Goal: Task Accomplishment & Management: Use online tool/utility

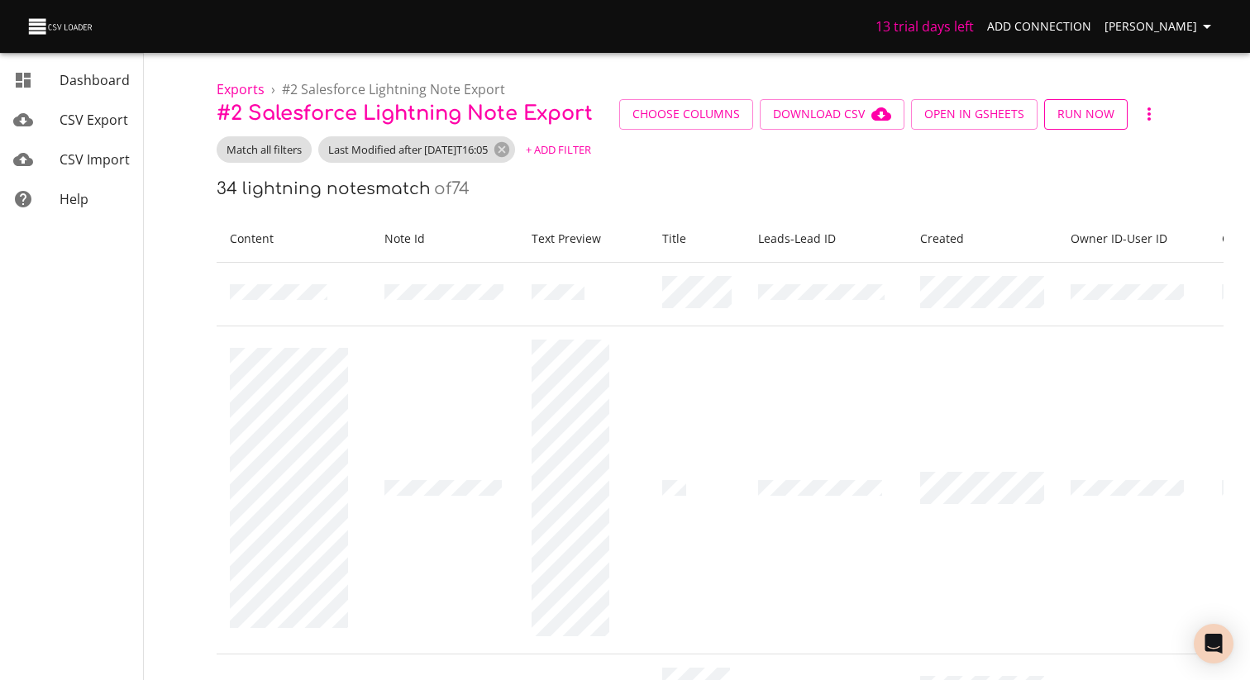
click at [1068, 122] on span "Run Now" at bounding box center [1085, 114] width 57 height 21
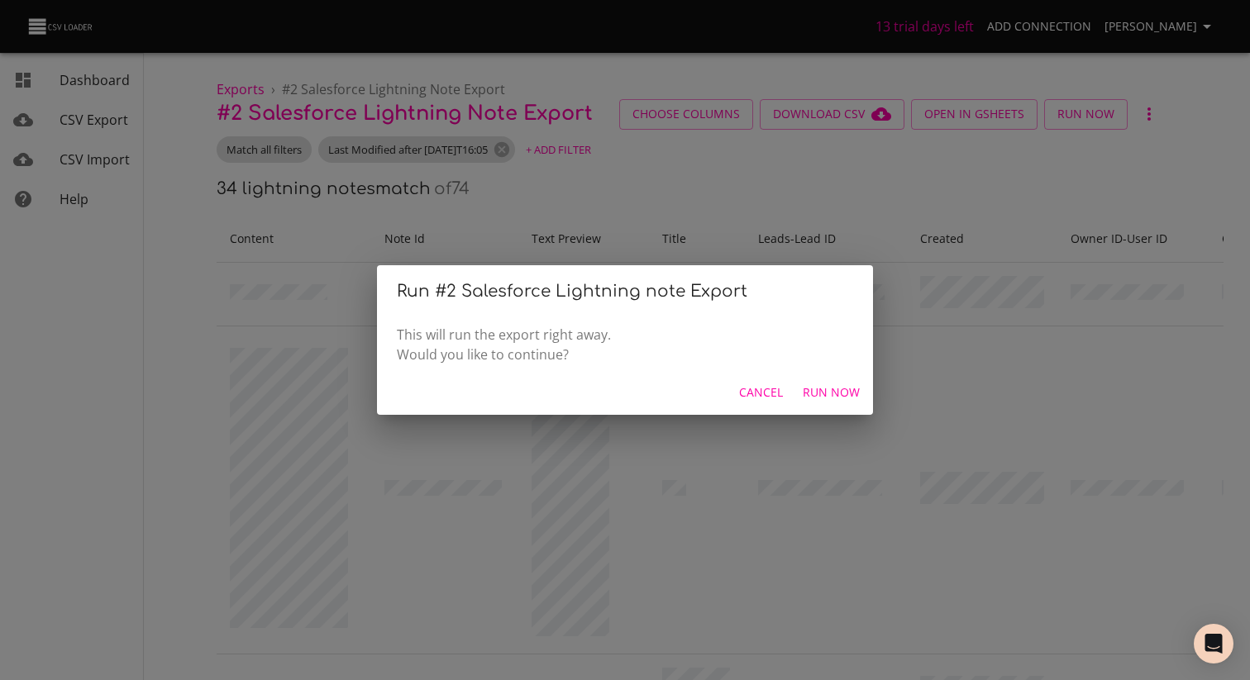
click at [831, 382] on button "Run Now" at bounding box center [831, 393] width 70 height 31
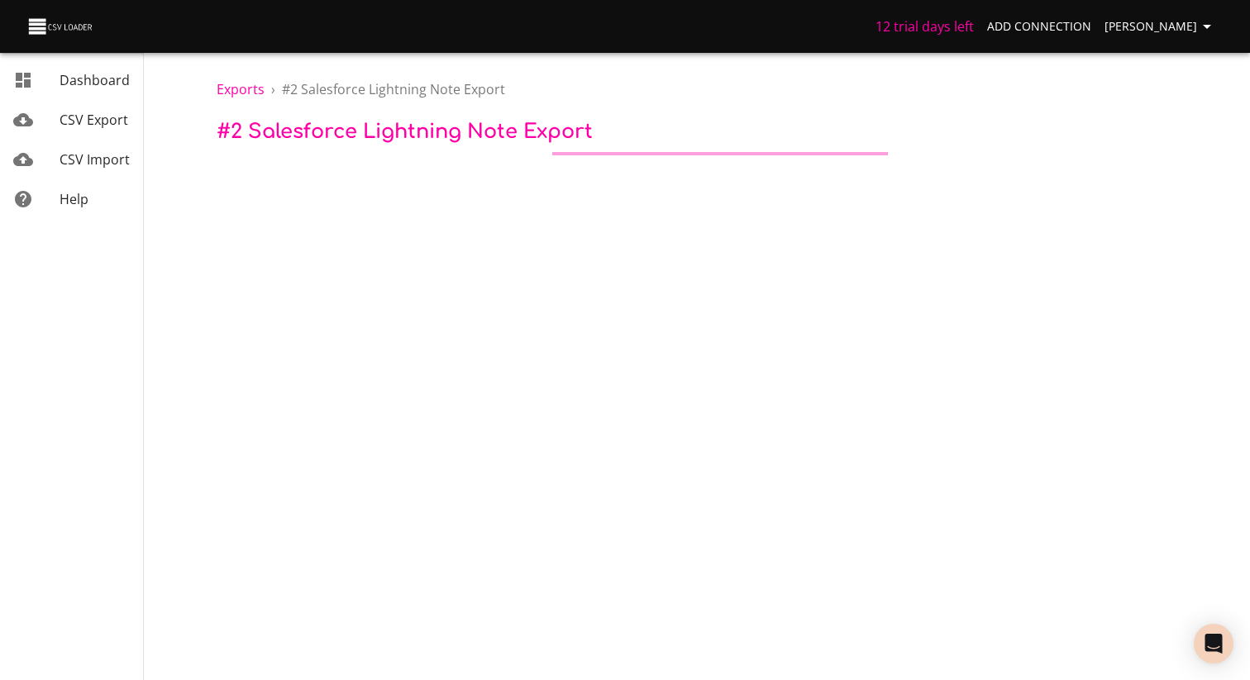
click at [103, 121] on span "CSV Export" at bounding box center [94, 120] width 69 height 18
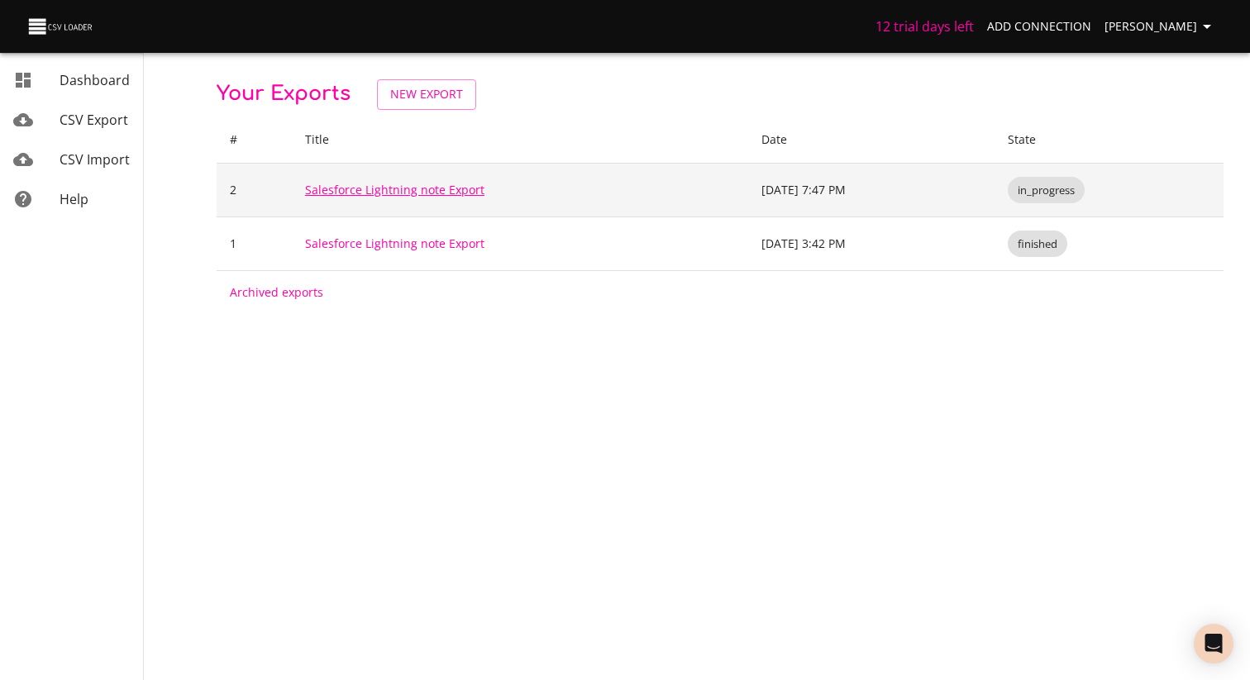
click at [435, 195] on link "Salesforce Lightning note Export" at bounding box center [394, 190] width 179 height 16
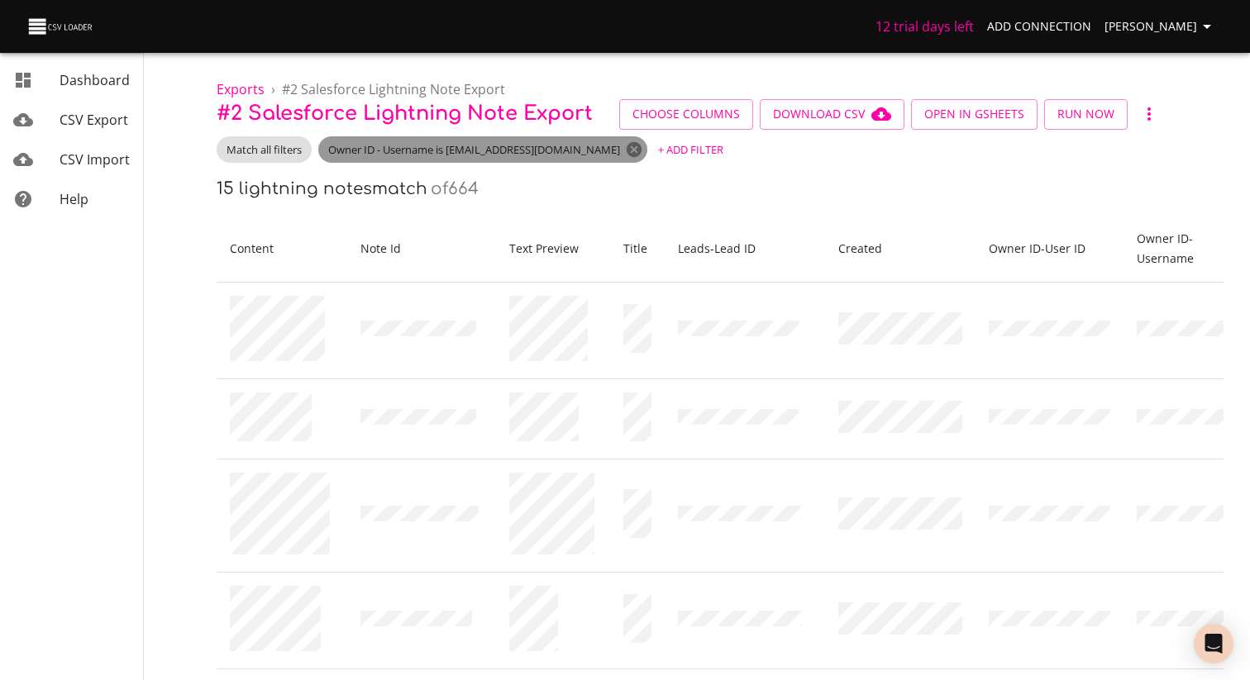
click at [627, 150] on icon at bounding box center [634, 149] width 15 height 15
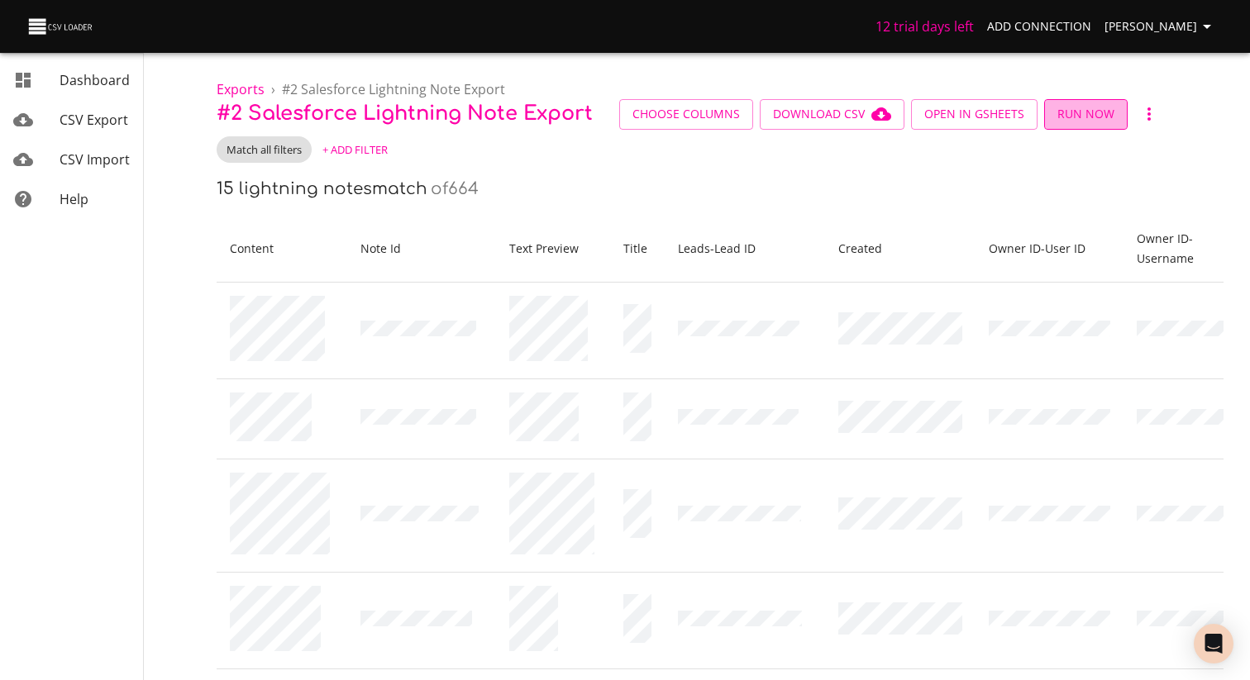
click at [1083, 117] on span "Run Now" at bounding box center [1085, 114] width 57 height 21
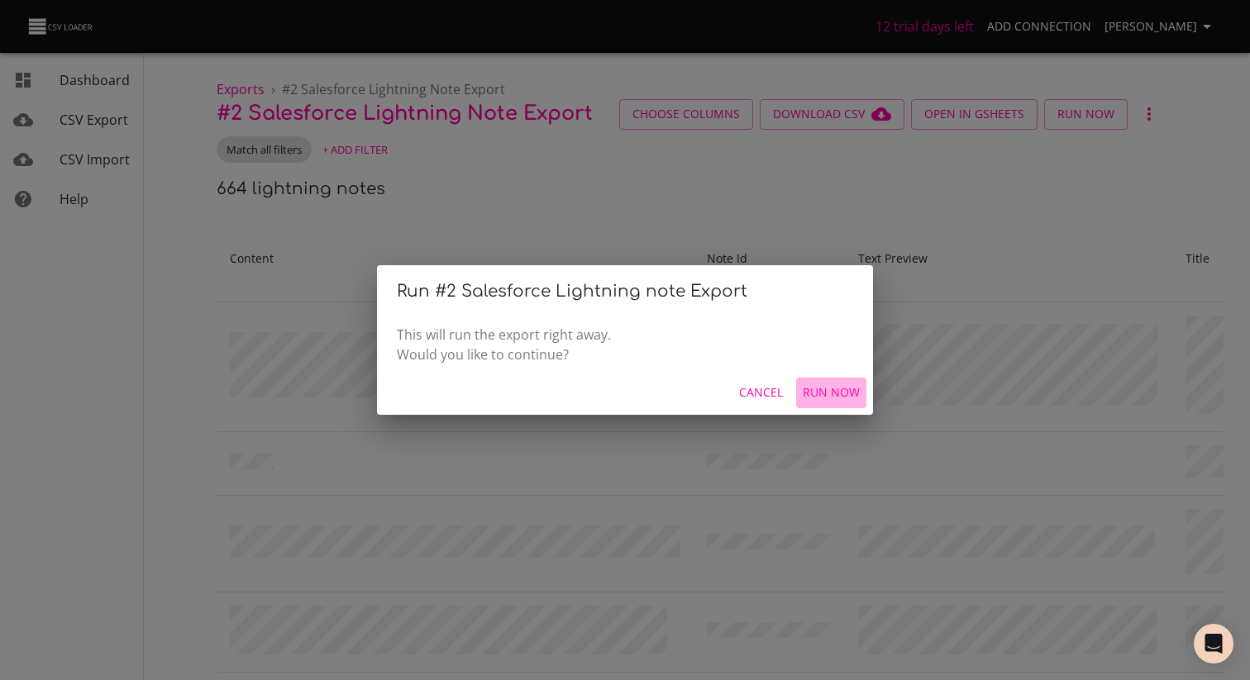
click at [849, 394] on span "Run Now" at bounding box center [831, 393] width 57 height 21
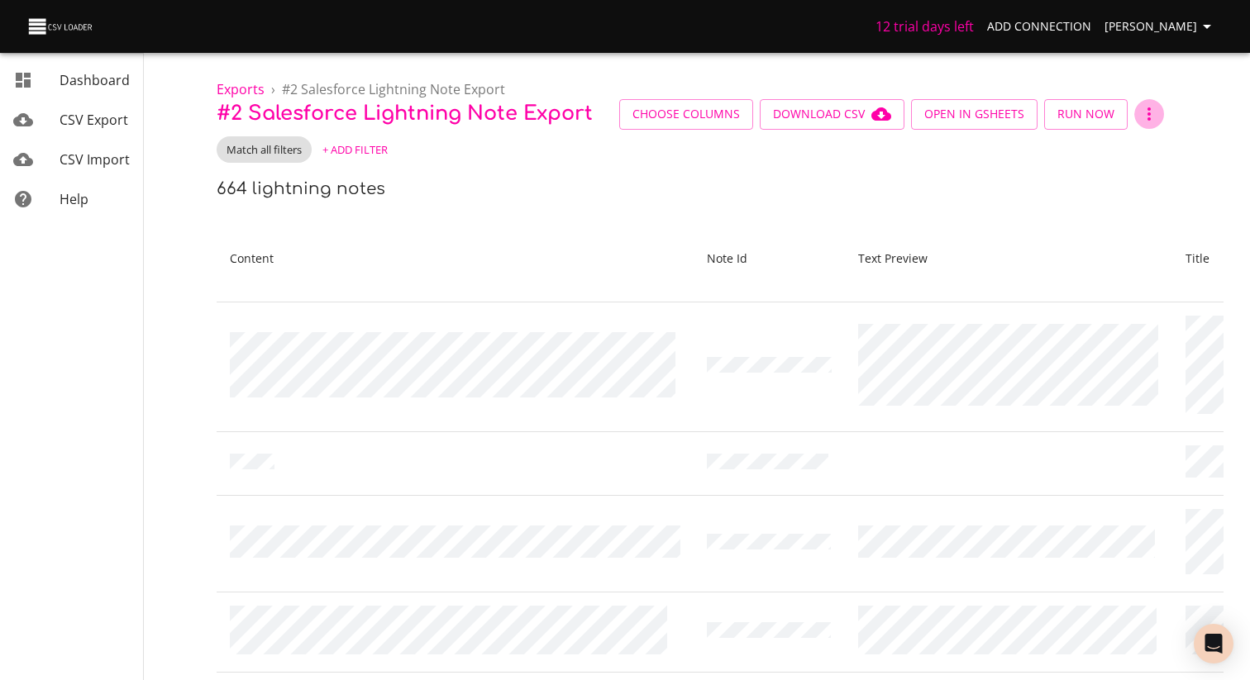
click at [1152, 120] on icon "button" at bounding box center [1149, 114] width 20 height 20
click at [1010, 190] on div at bounding box center [625, 340] width 1250 height 680
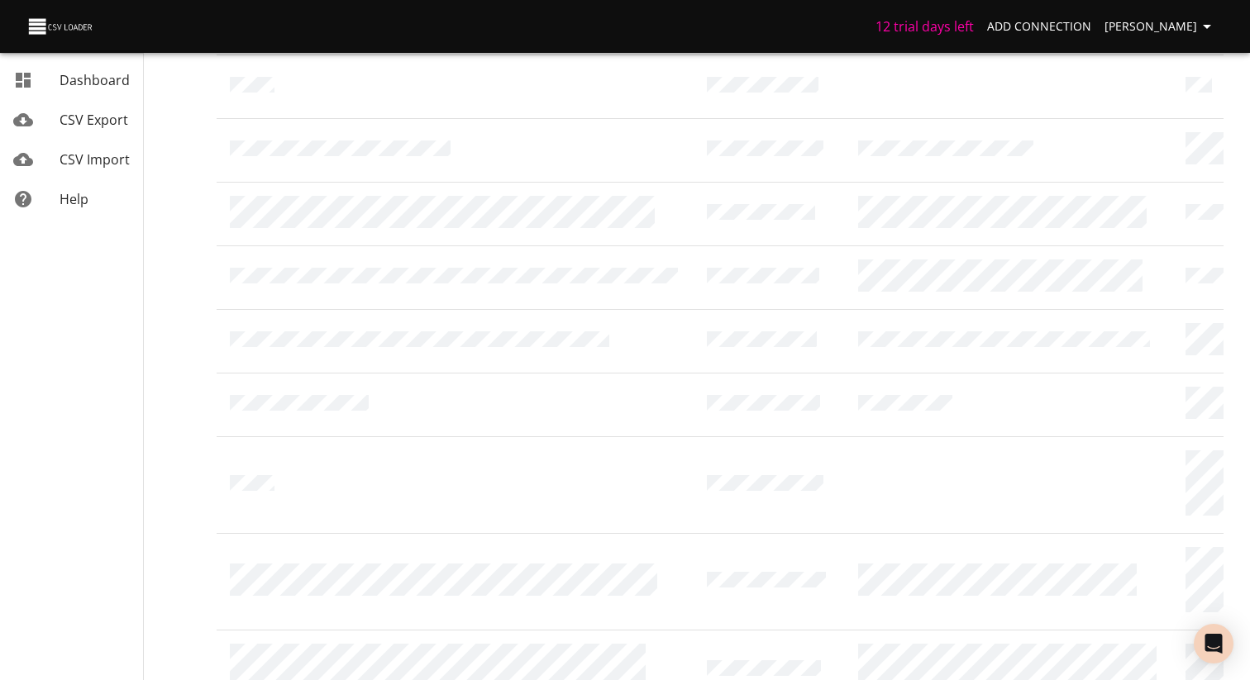
scroll to position [1823, 0]
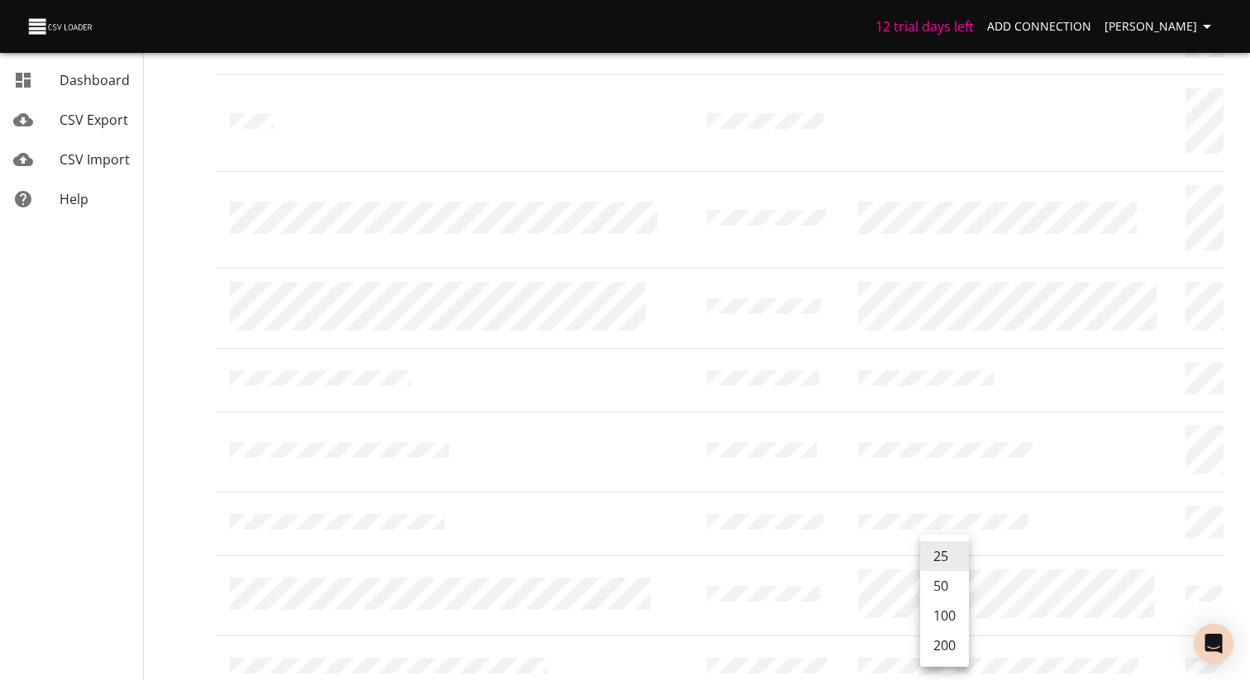
click at [956, 650] on li "200" at bounding box center [944, 646] width 49 height 30
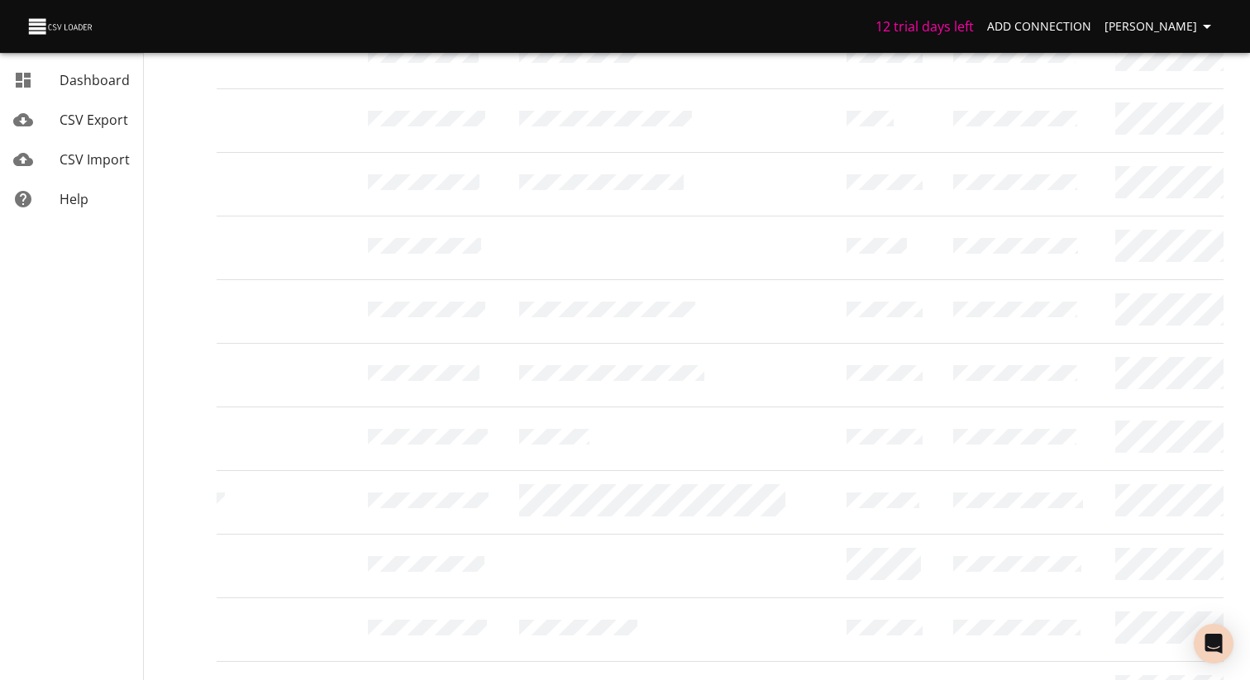
scroll to position [0, 671]
drag, startPoint x: 228, startPoint y: 241, endPoint x: 1249, endPoint y: 569, distance: 1072.5
copy thead
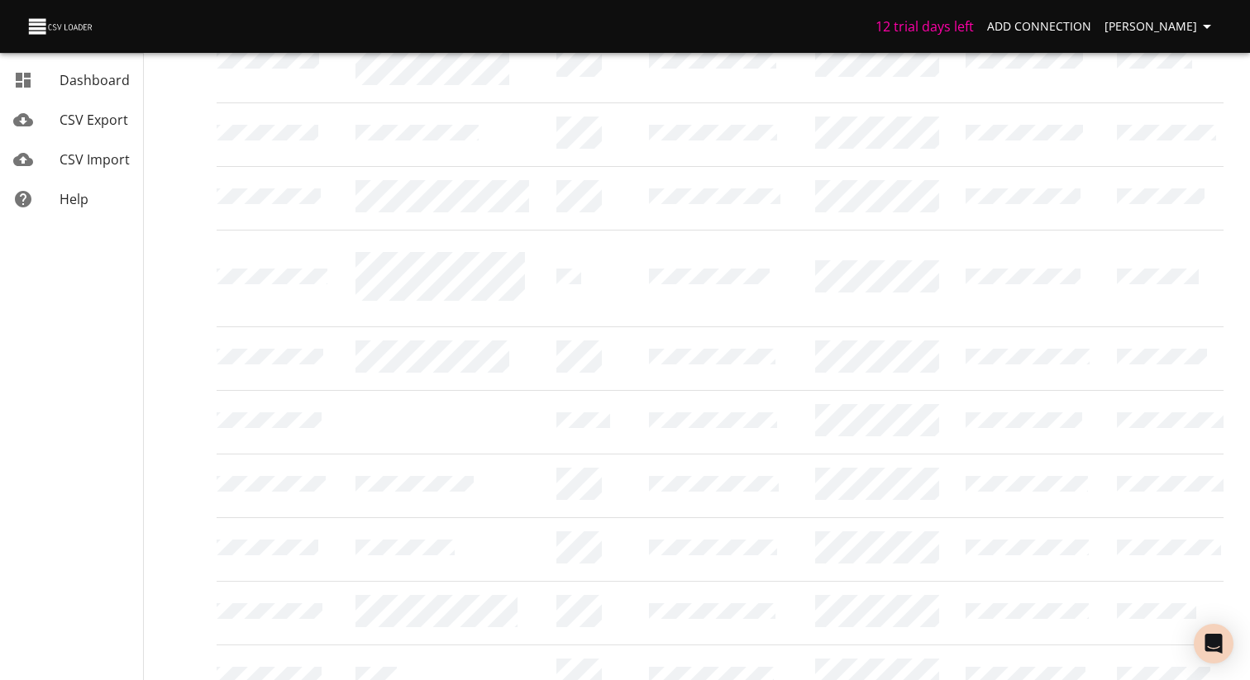
scroll to position [0, 294]
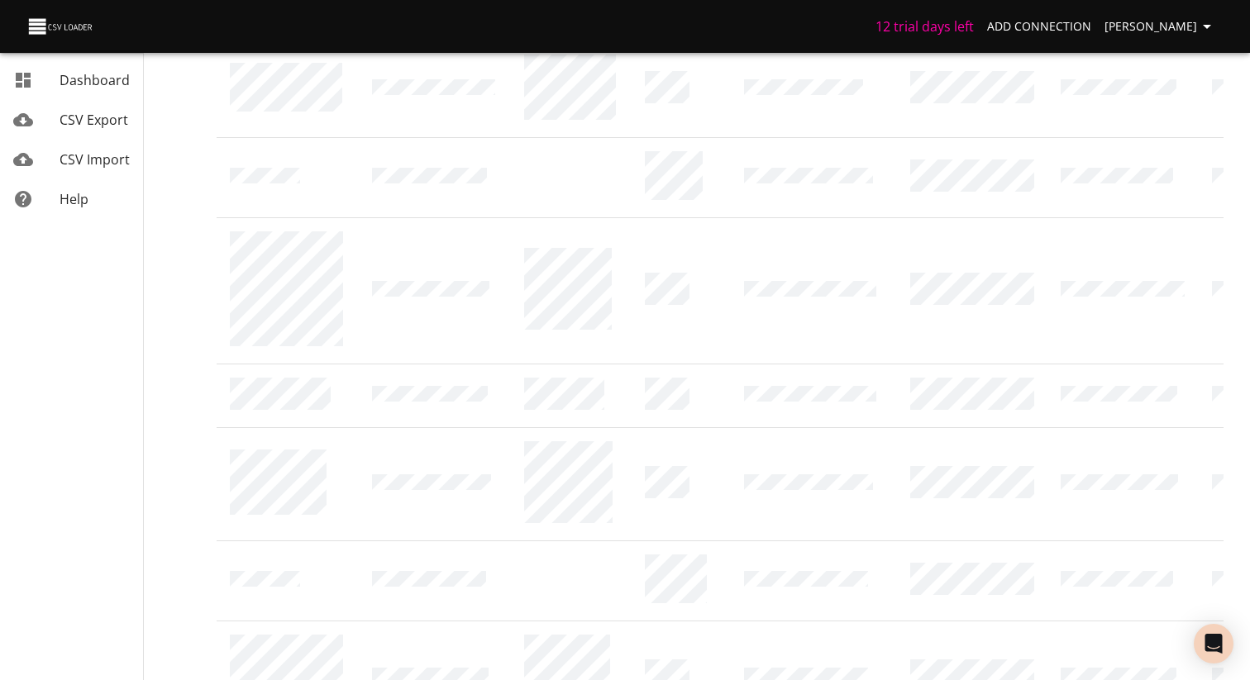
scroll to position [0, 119]
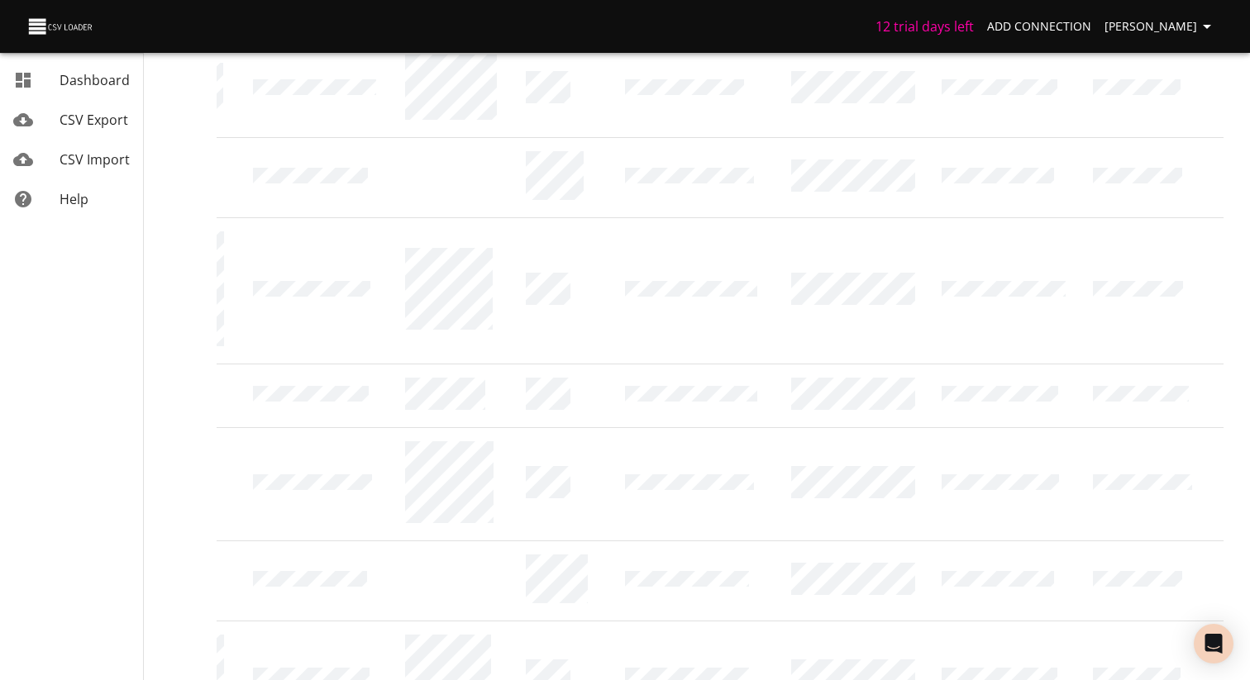
drag, startPoint x: 229, startPoint y: 238, endPoint x: 1241, endPoint y: 604, distance: 1075.9
copy thead
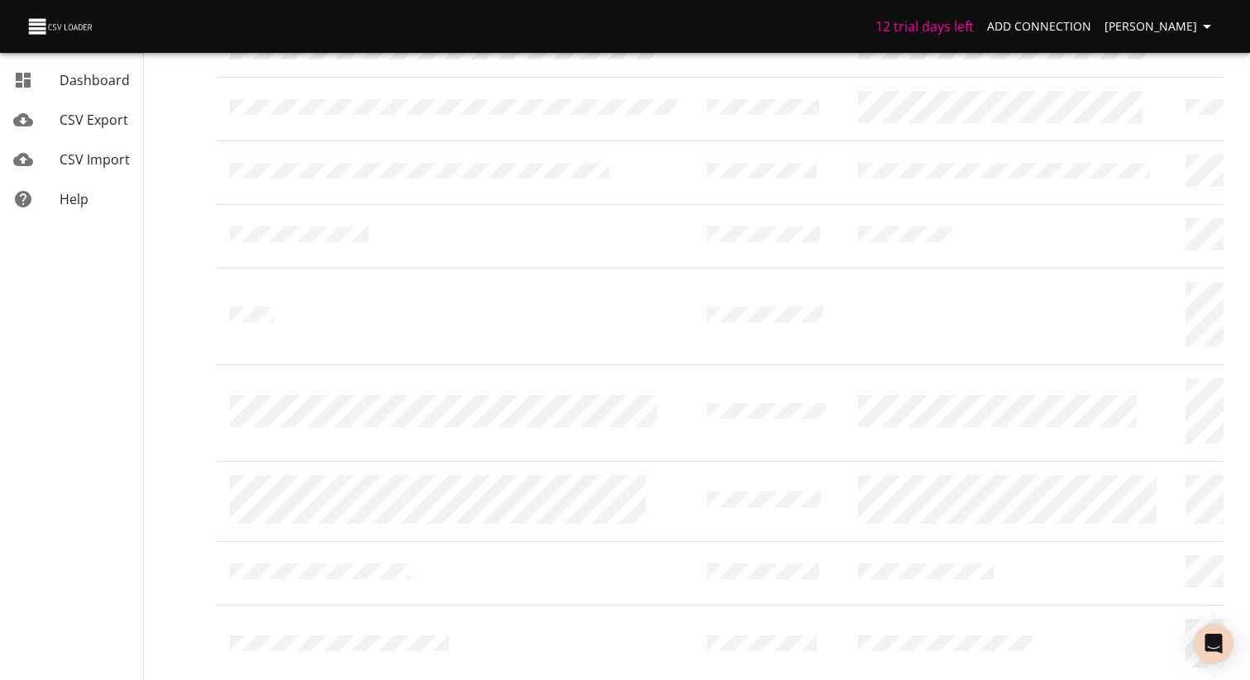
scroll to position [1823, 0]
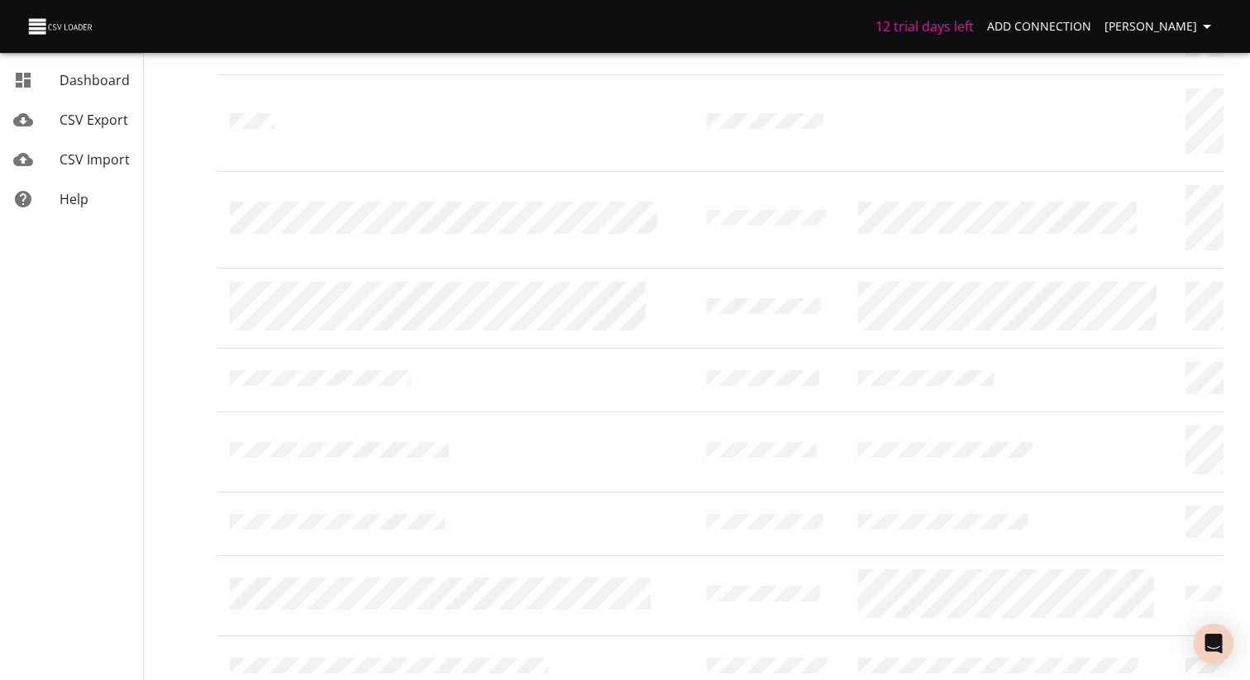
click at [954, 642] on li "200" at bounding box center [944, 646] width 49 height 30
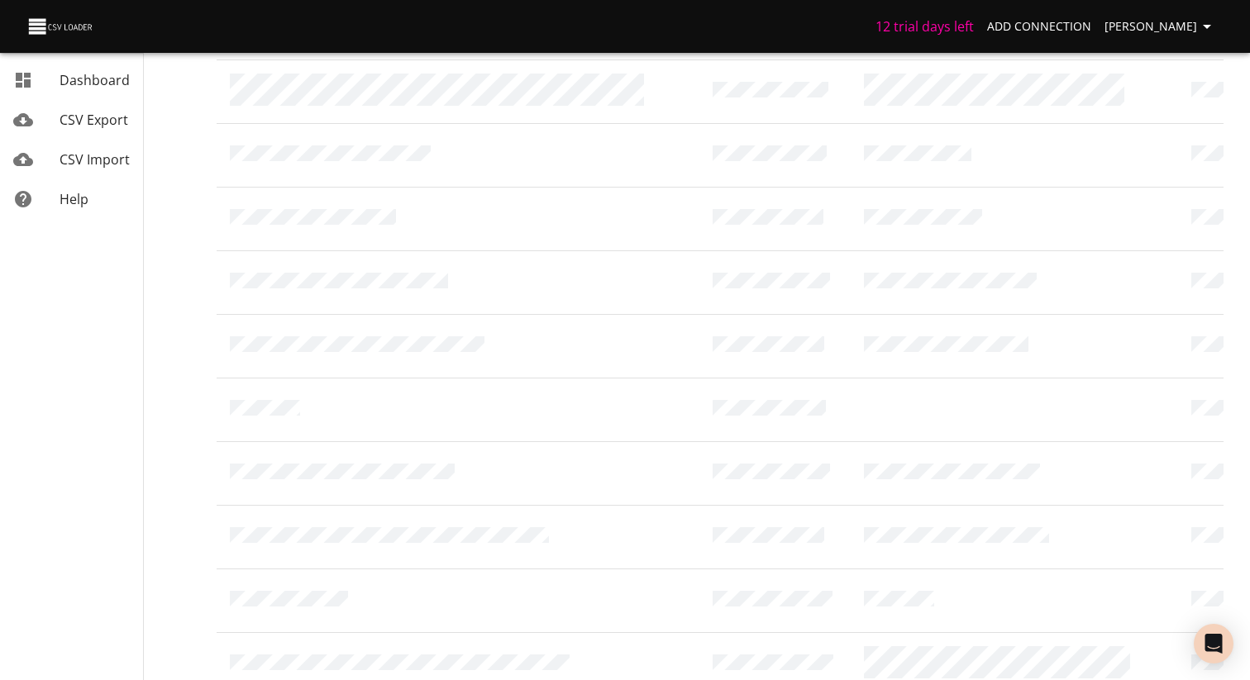
scroll to position [12942, 0]
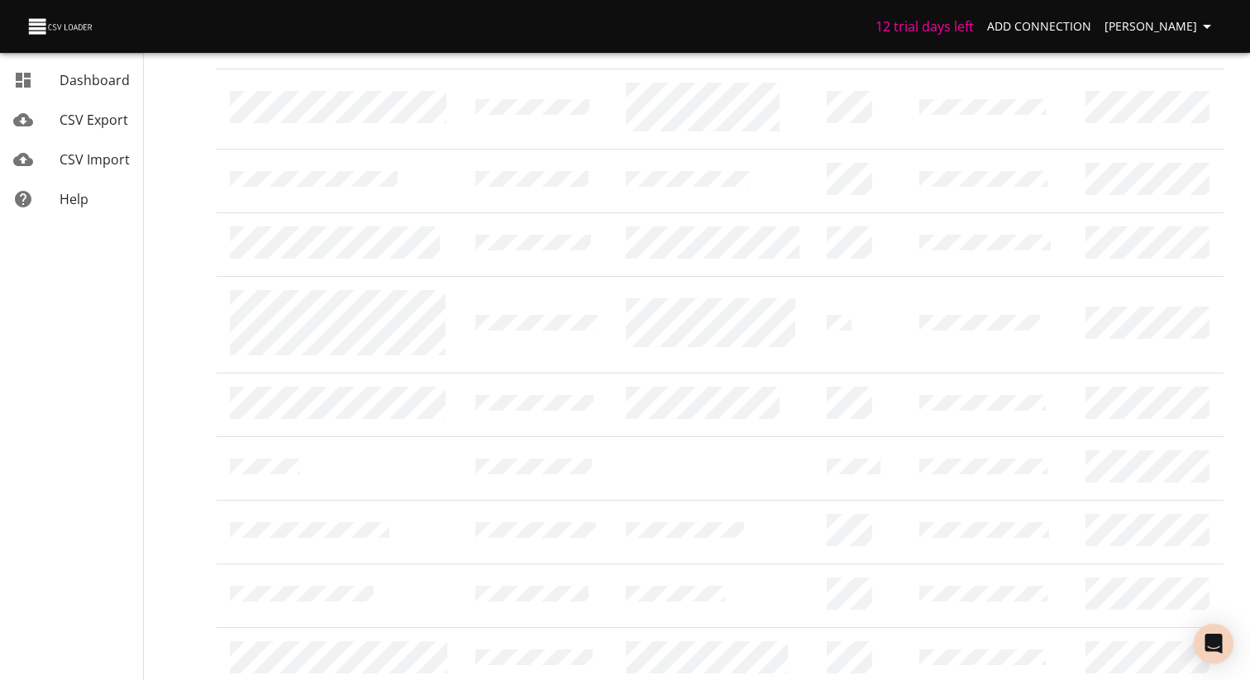
scroll to position [13190, 0]
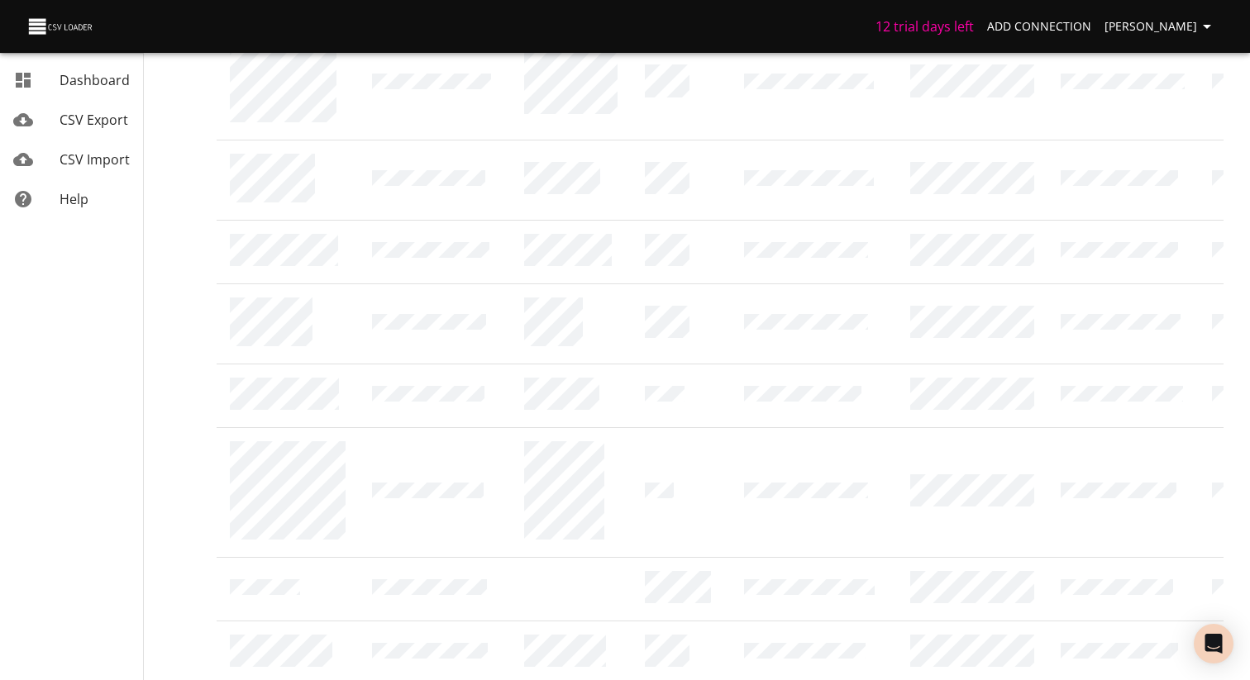
scroll to position [16499, 0]
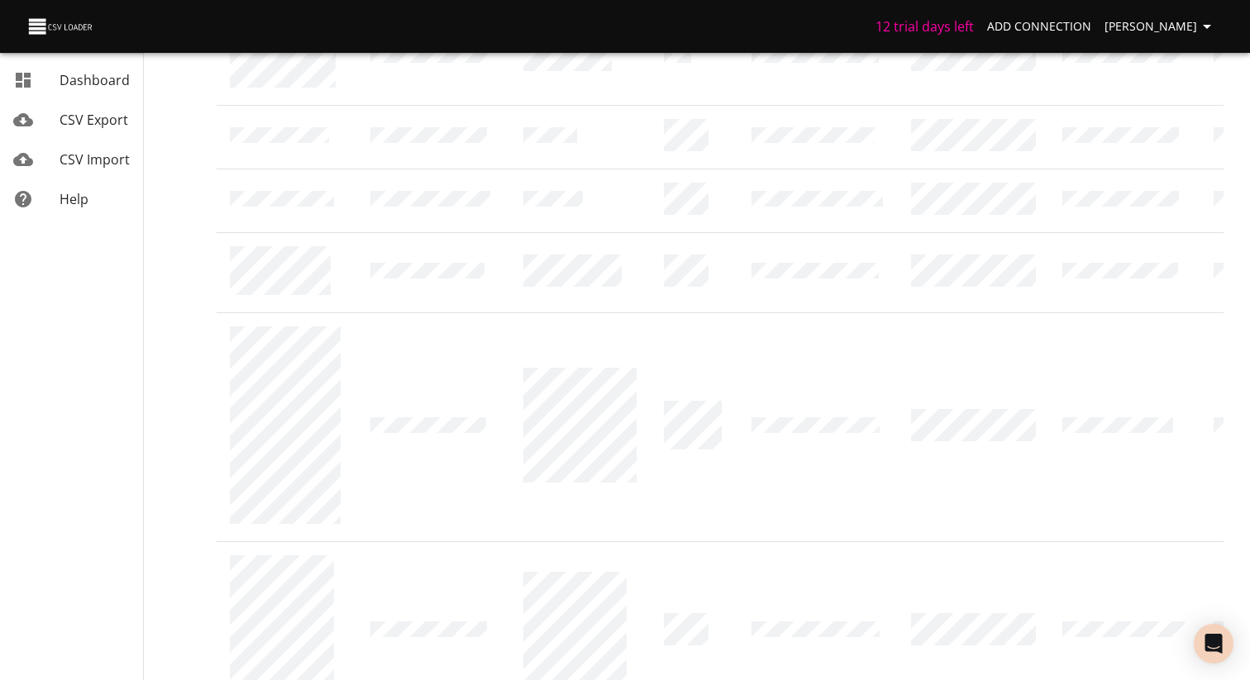
scroll to position [0, 120]
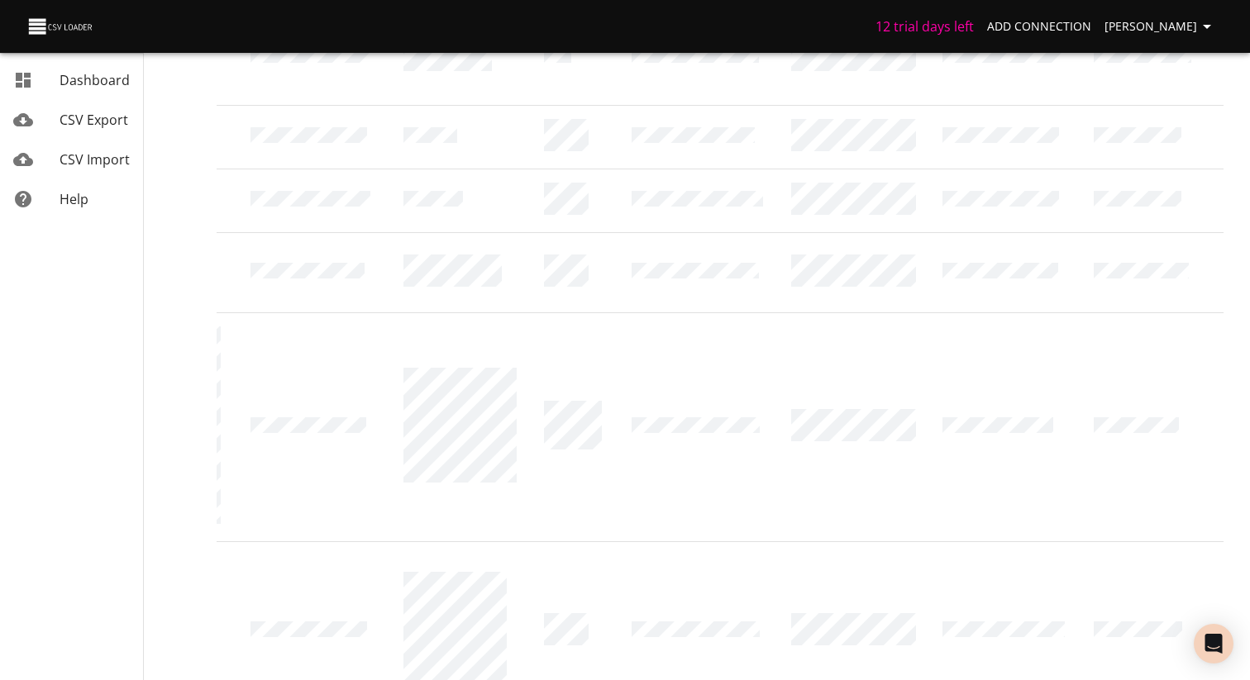
drag, startPoint x: 231, startPoint y: 236, endPoint x: 1249, endPoint y: 634, distance: 1093.4
copy thead
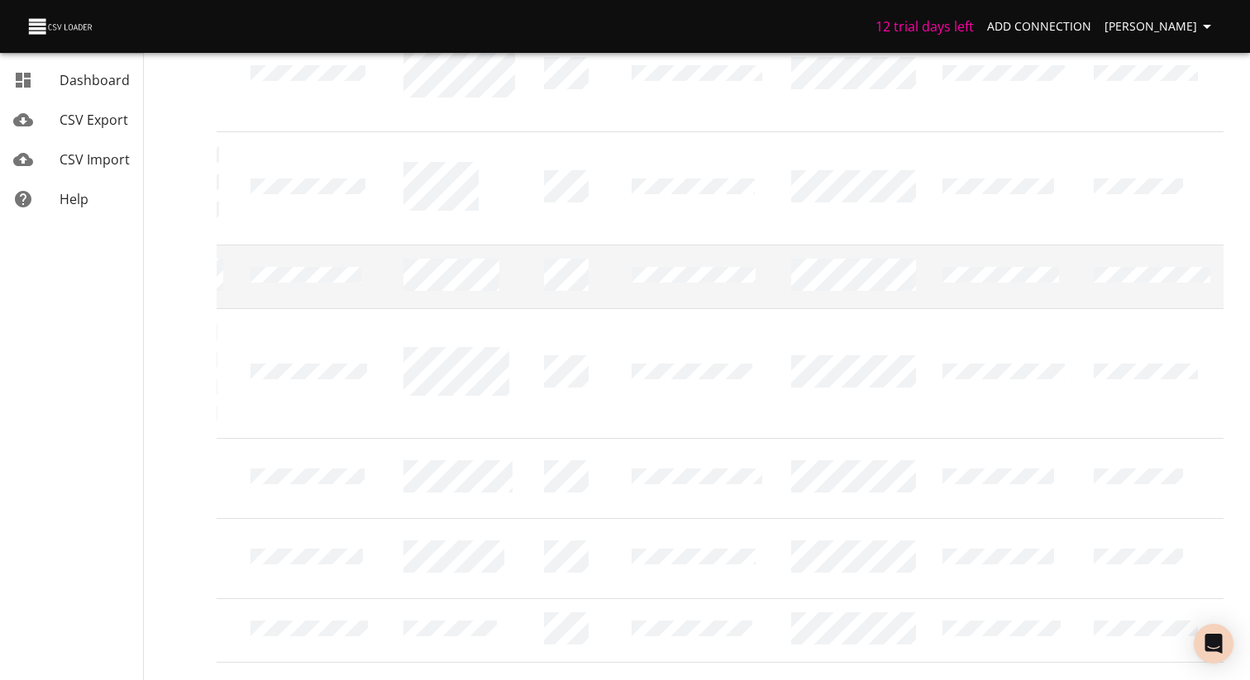
scroll to position [286, 0]
